Goal: Task Accomplishment & Management: Manage account settings

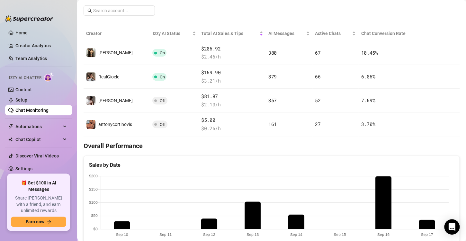
scroll to position [87, 0]
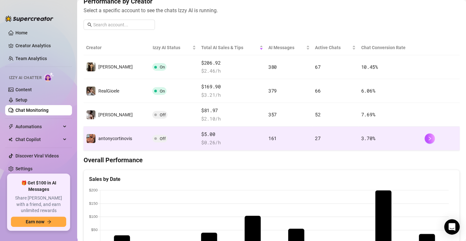
click at [121, 135] on div "antonycortinovis" at bounding box center [115, 138] width 34 height 7
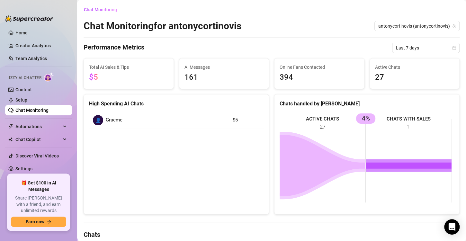
click at [15, 108] on link "Chat Monitoring" at bounding box center [31, 110] width 33 height 5
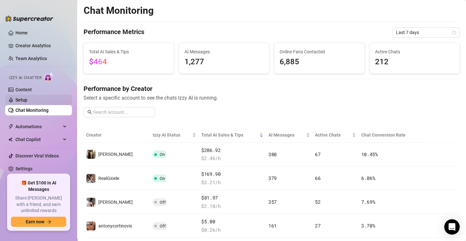
click at [15, 99] on link "Setup" at bounding box center [21, 99] width 12 height 5
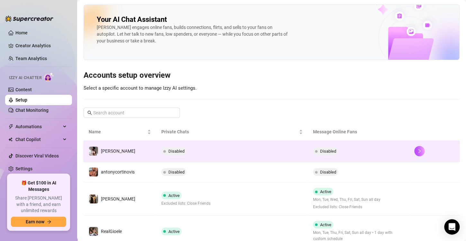
click at [191, 152] on td "Disabled" at bounding box center [232, 151] width 152 height 21
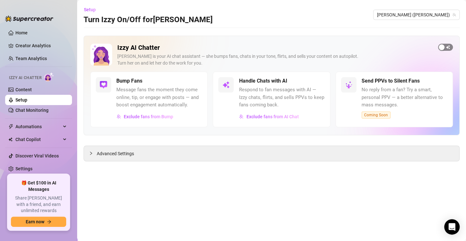
click at [447, 46] on span "button" at bounding box center [445, 47] width 15 height 7
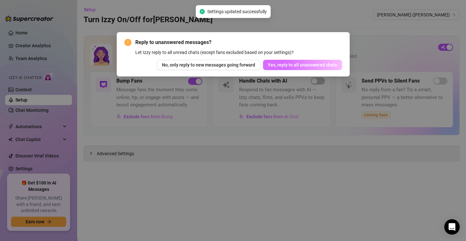
click at [323, 66] on span "Yes, reply to all unanswered chats" at bounding box center [302, 64] width 69 height 5
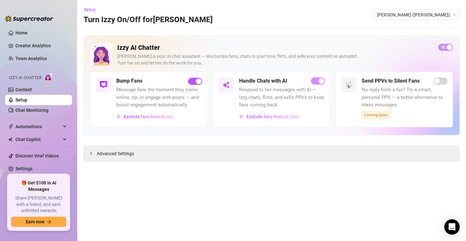
click at [27, 100] on link "Setup" at bounding box center [21, 99] width 12 height 5
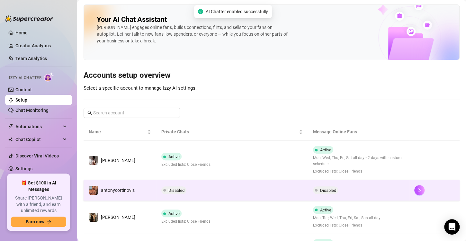
click at [143, 171] on td "[PERSON_NAME]" at bounding box center [120, 160] width 73 height 39
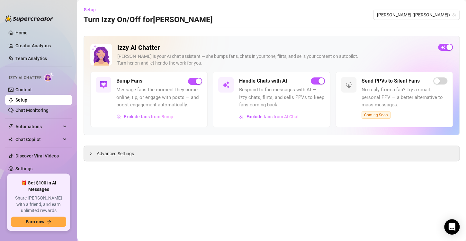
click at [20, 97] on link "Setup" at bounding box center [21, 99] width 12 height 5
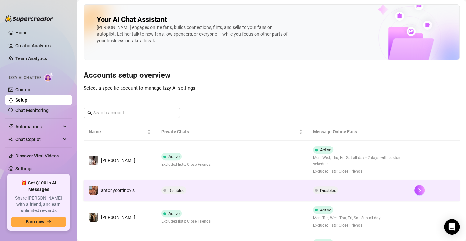
click at [140, 187] on td "antonycortinovis" at bounding box center [120, 190] width 73 height 21
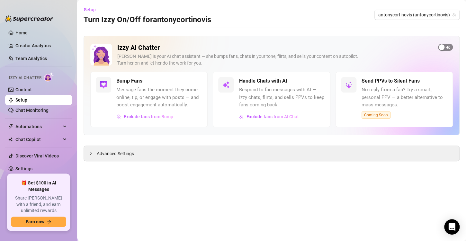
click at [445, 49] on span "button" at bounding box center [445, 47] width 15 height 7
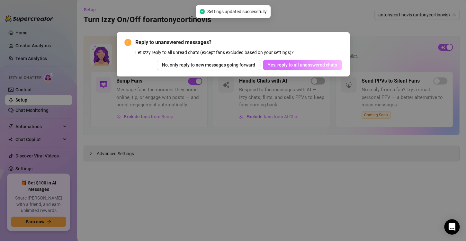
click at [306, 65] on span "Yes, reply to all unanswered chats" at bounding box center [302, 64] width 69 height 5
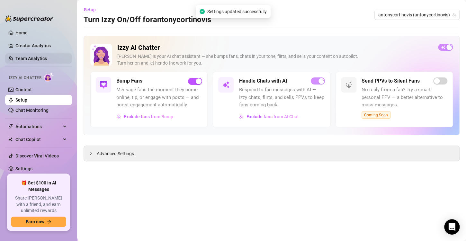
click at [35, 60] on link "Team Analytics" at bounding box center [31, 58] width 32 height 5
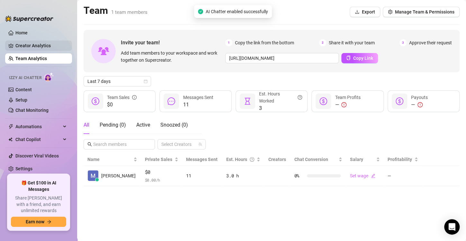
click at [39, 49] on link "Creator Analytics" at bounding box center [40, 46] width 51 height 10
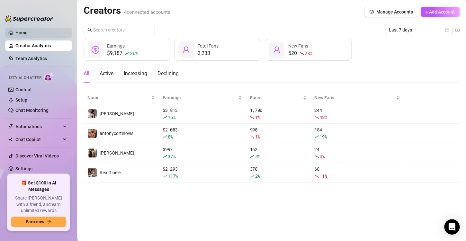
click at [15, 35] on link "Home" at bounding box center [21, 32] width 12 height 5
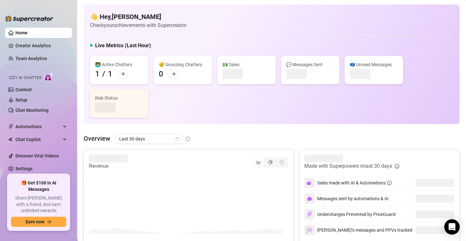
click at [14, 39] on ul "Home Creator Analytics Team Analytics Izzy AI Chatter Content Setup Chat Monito…" at bounding box center [38, 98] width 67 height 147
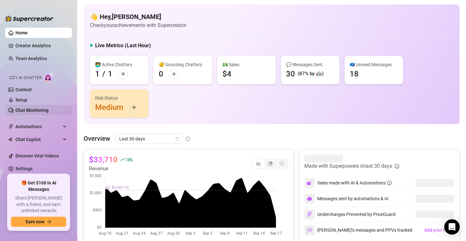
click at [25, 108] on link "Chat Monitoring" at bounding box center [31, 110] width 33 height 5
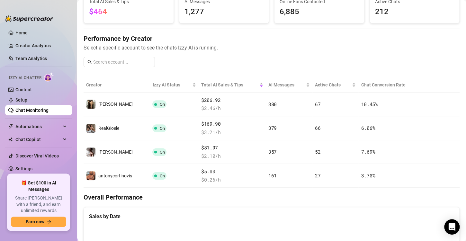
scroll to position [51, 0]
